Goal: Task Accomplishment & Management: Use online tool/utility

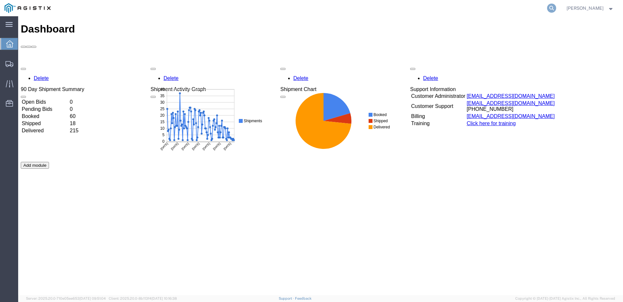
click at [556, 9] on icon at bounding box center [551, 8] width 9 height 9
type input "56940925"
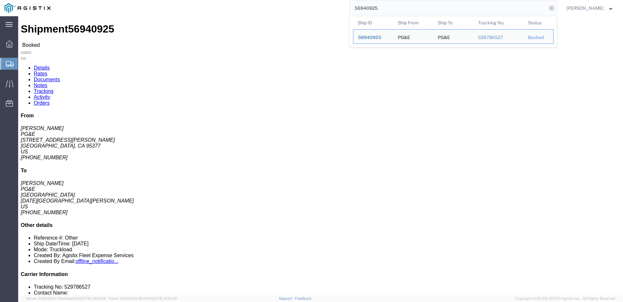
click div "Shipment 56940925 Booked Details Rates Documents Notes Tracking Activity Orders…"
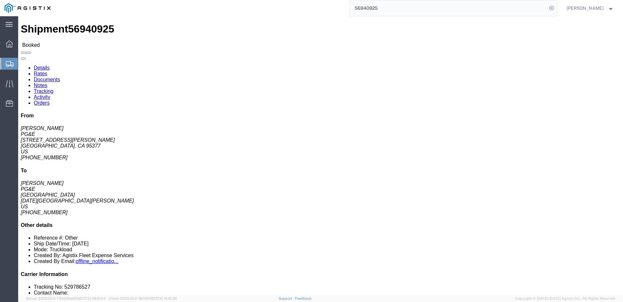
click span
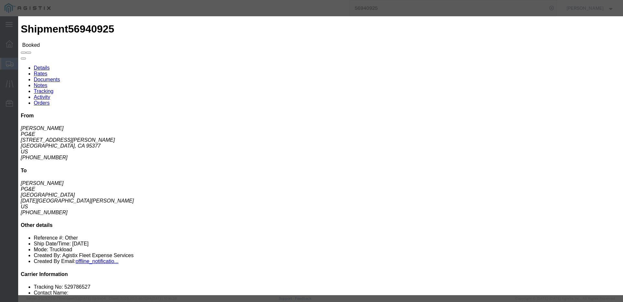
click ul "Enter Email Address"
type input "[EMAIL_ADDRESS][DOMAIN_NAME]"
click input "PGE Fleet Bill Of Lading"
checkbox input "true"
click button "Send"
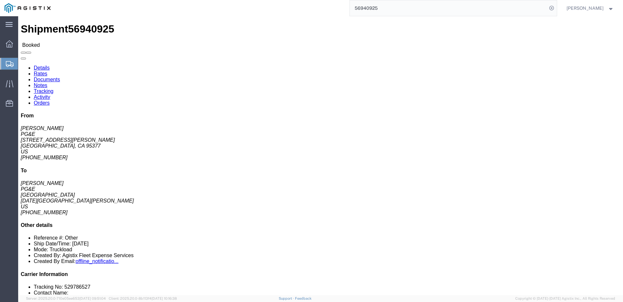
click link "Activity"
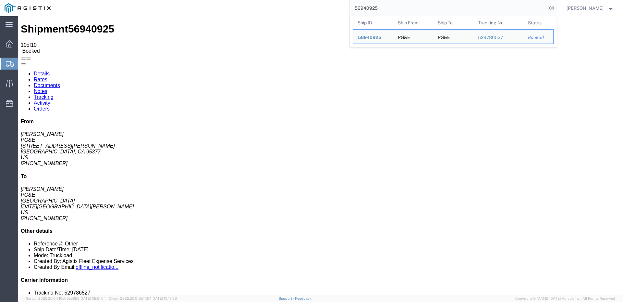
drag, startPoint x: 400, startPoint y: 9, endPoint x: 378, endPoint y: 14, distance: 22.3
click at [378, 14] on input "56940925" at bounding box center [448, 8] width 197 height 16
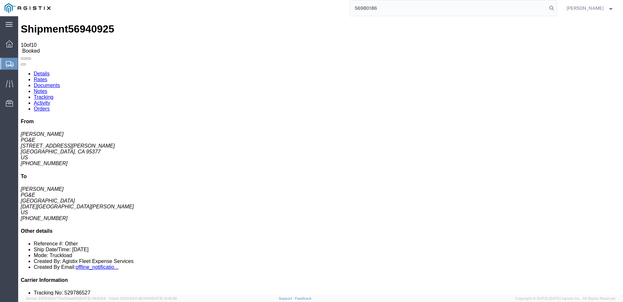
type input "56980186"
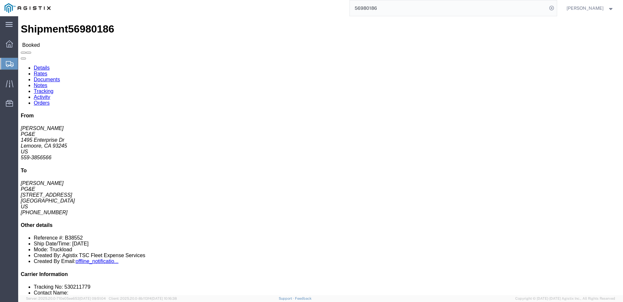
click span
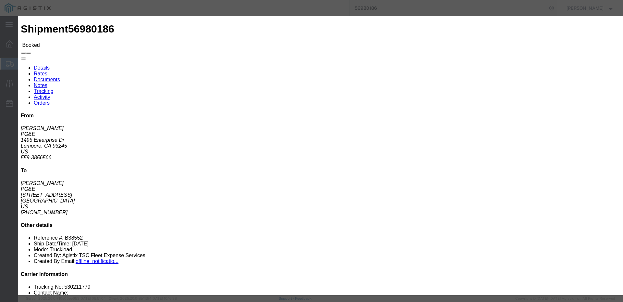
click input "text"
type input "[EMAIL_ADDRESS][DOMAIN_NAME]"
click input "PGE Fleet Bill Of Lading"
checkbox input "true"
click button "Send"
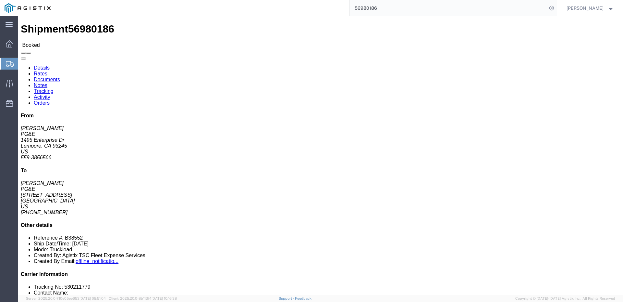
click link "Add Package"
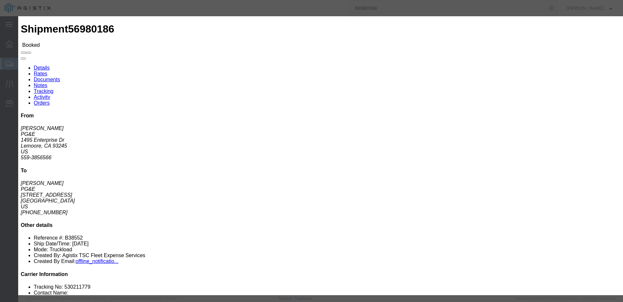
click icon "button"
